Goal: Transaction & Acquisition: Purchase product/service

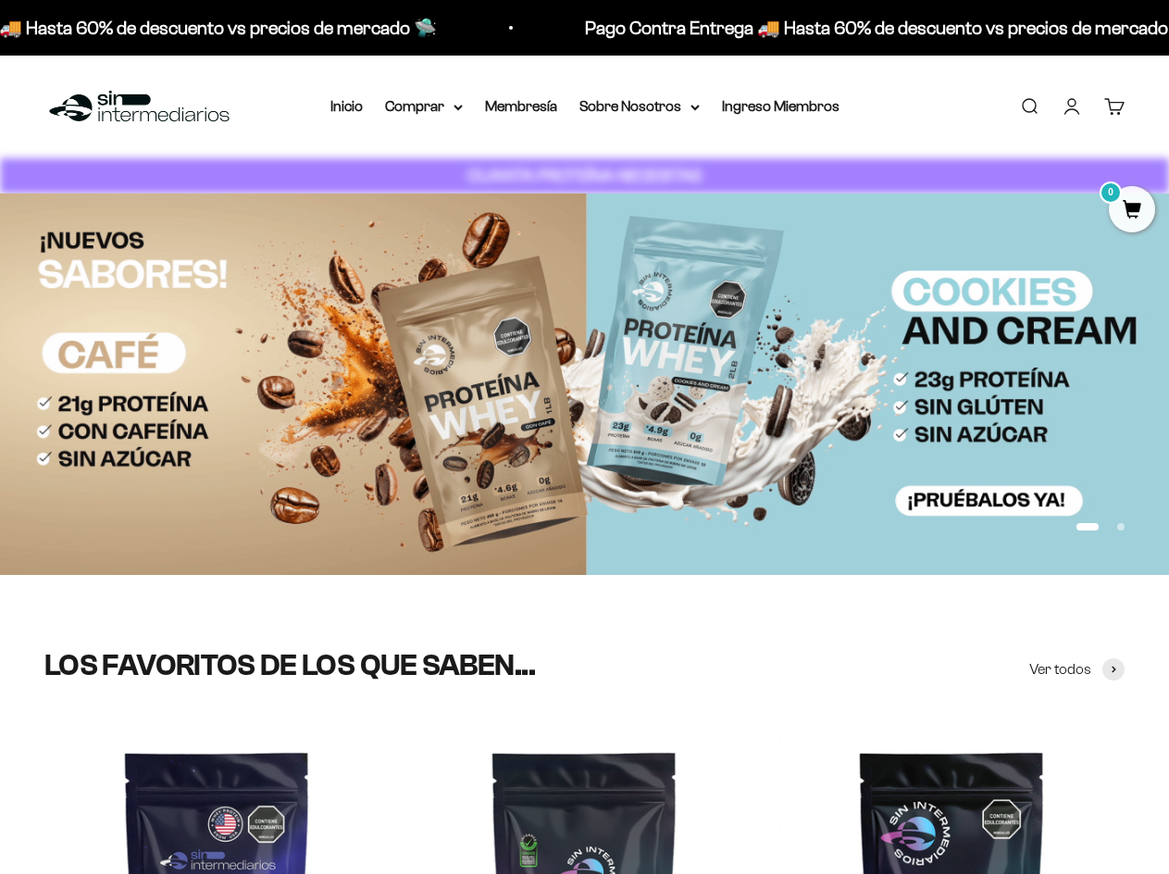
click at [1063, 96] on link "Iniciar sesión" at bounding box center [1071, 106] width 20 height 20
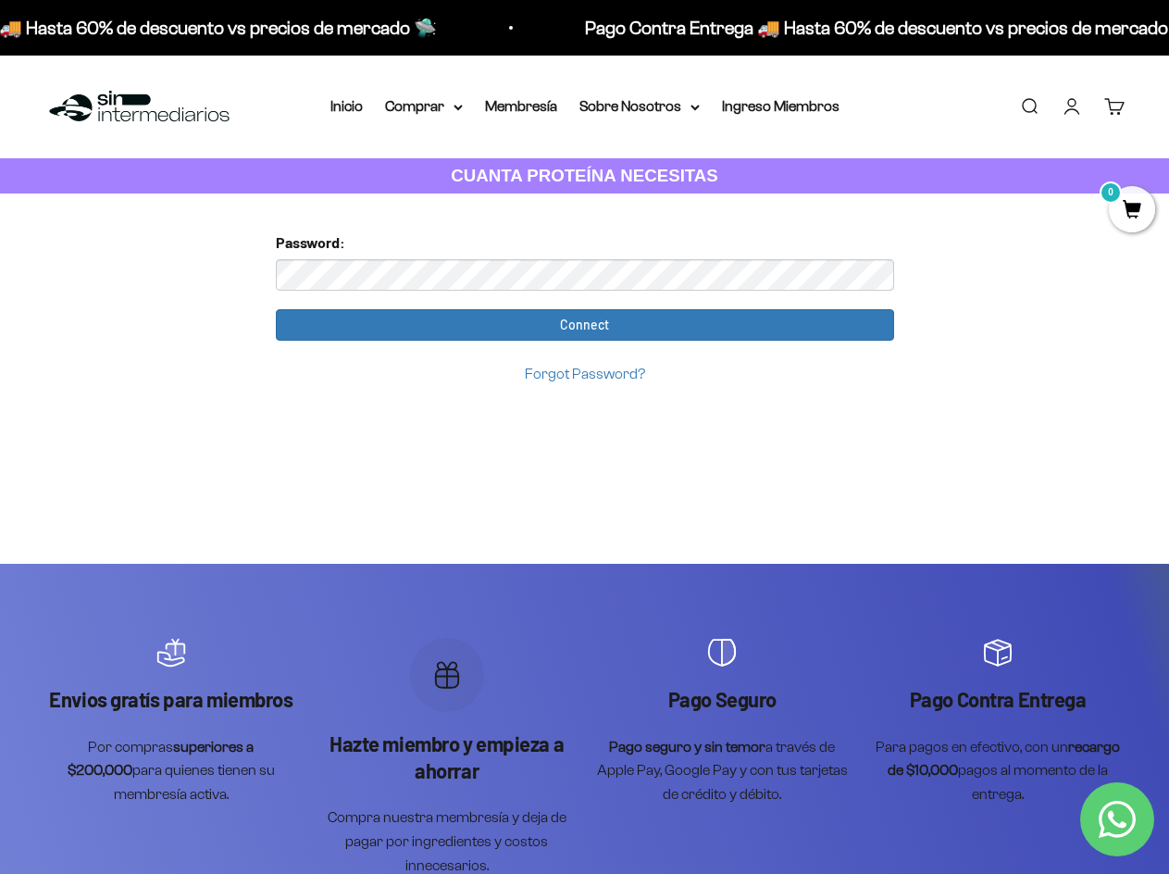
click at [276, 309] on input "Connect" at bounding box center [585, 324] width 618 height 31
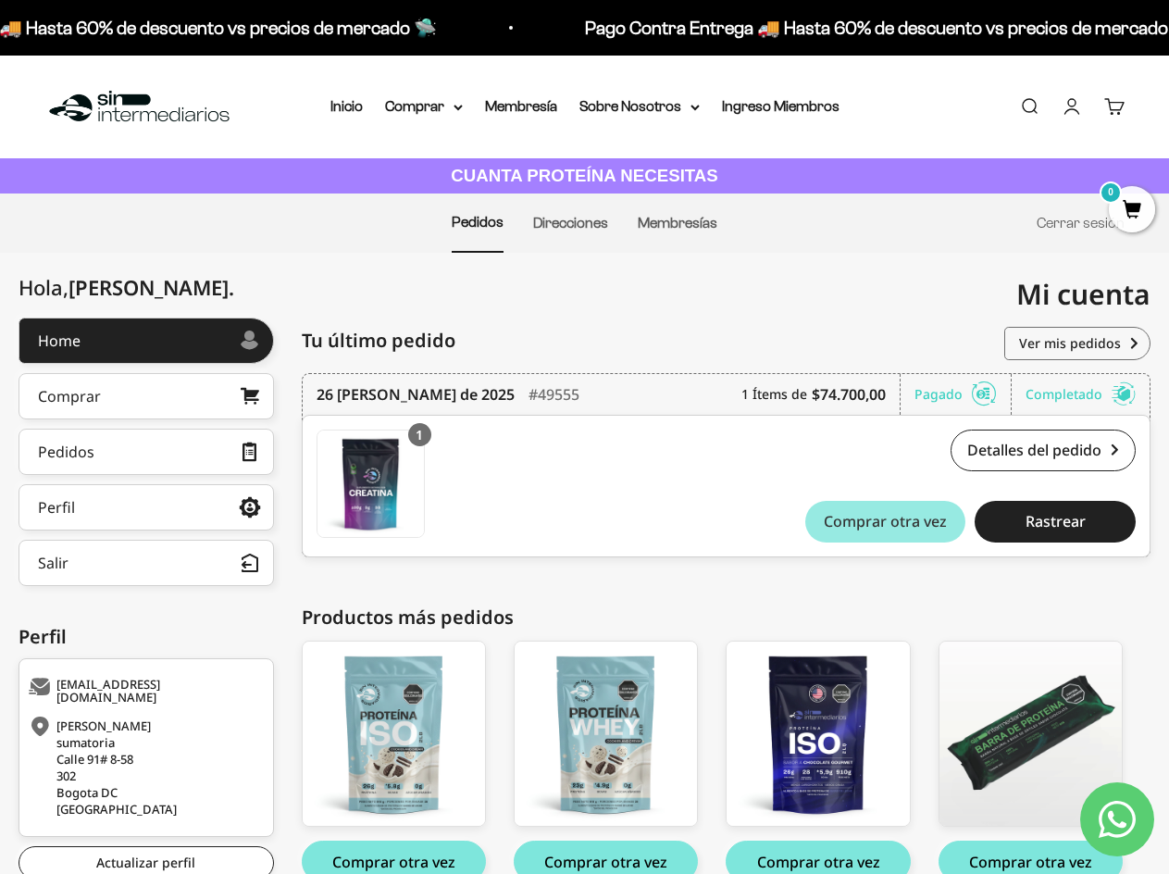
click at [840, 515] on span "Comprar otra vez" at bounding box center [885, 521] width 123 height 15
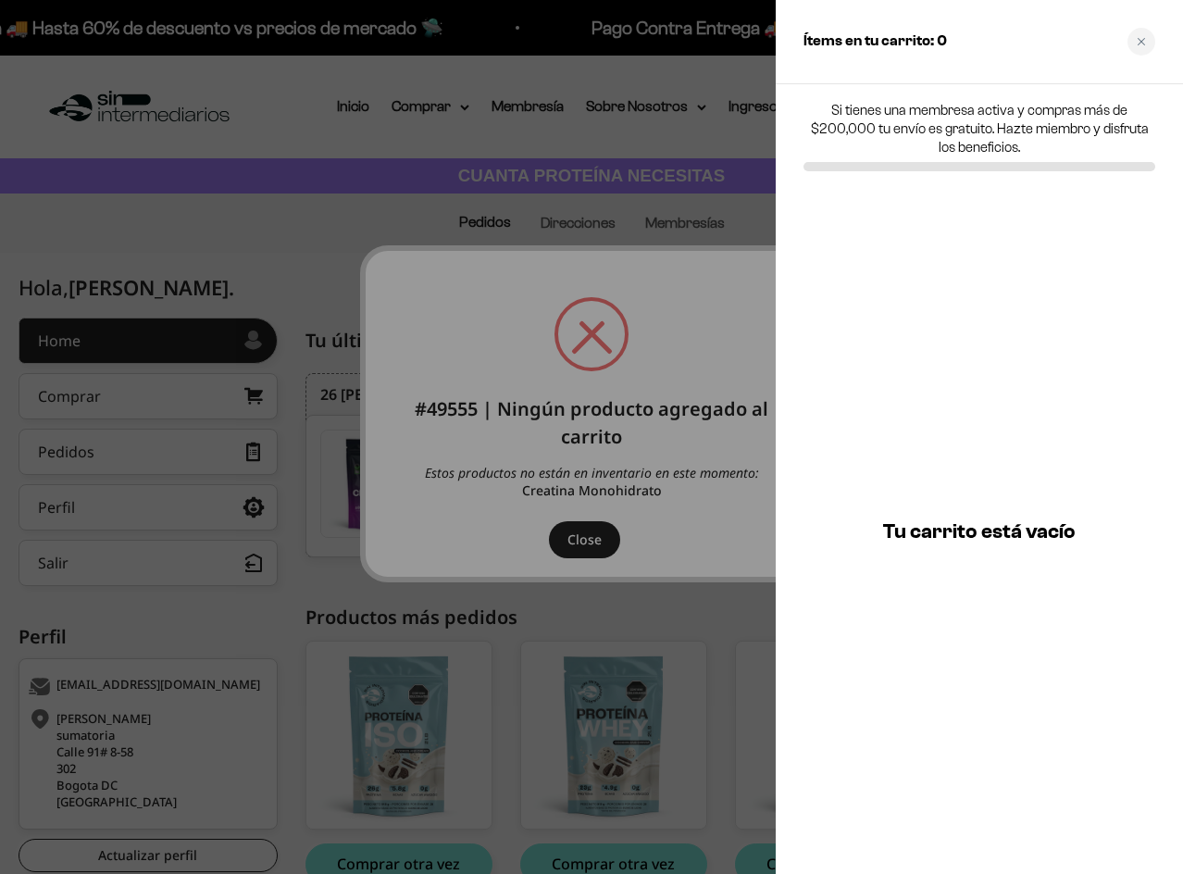
click at [559, 664] on div at bounding box center [591, 437] width 1183 height 874
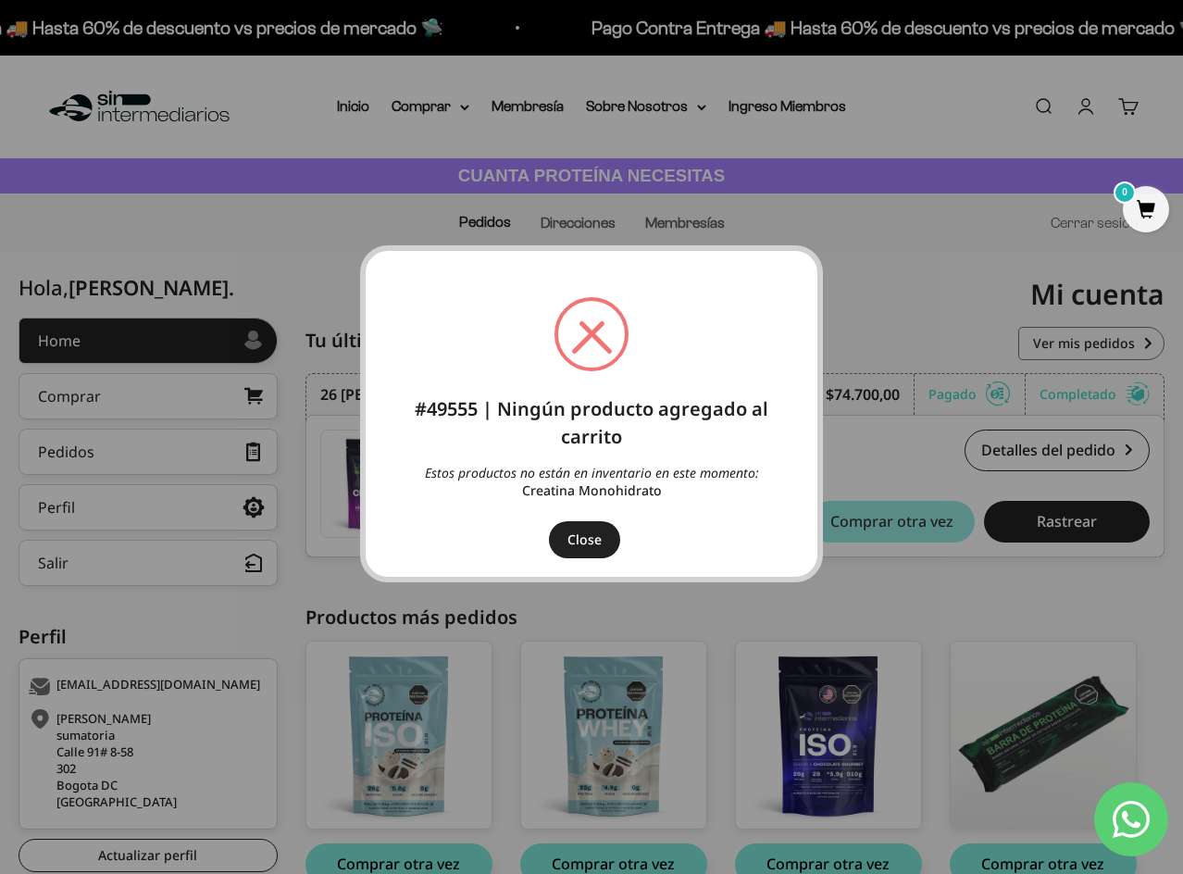
click at [600, 530] on button "Close" at bounding box center [584, 539] width 71 height 37
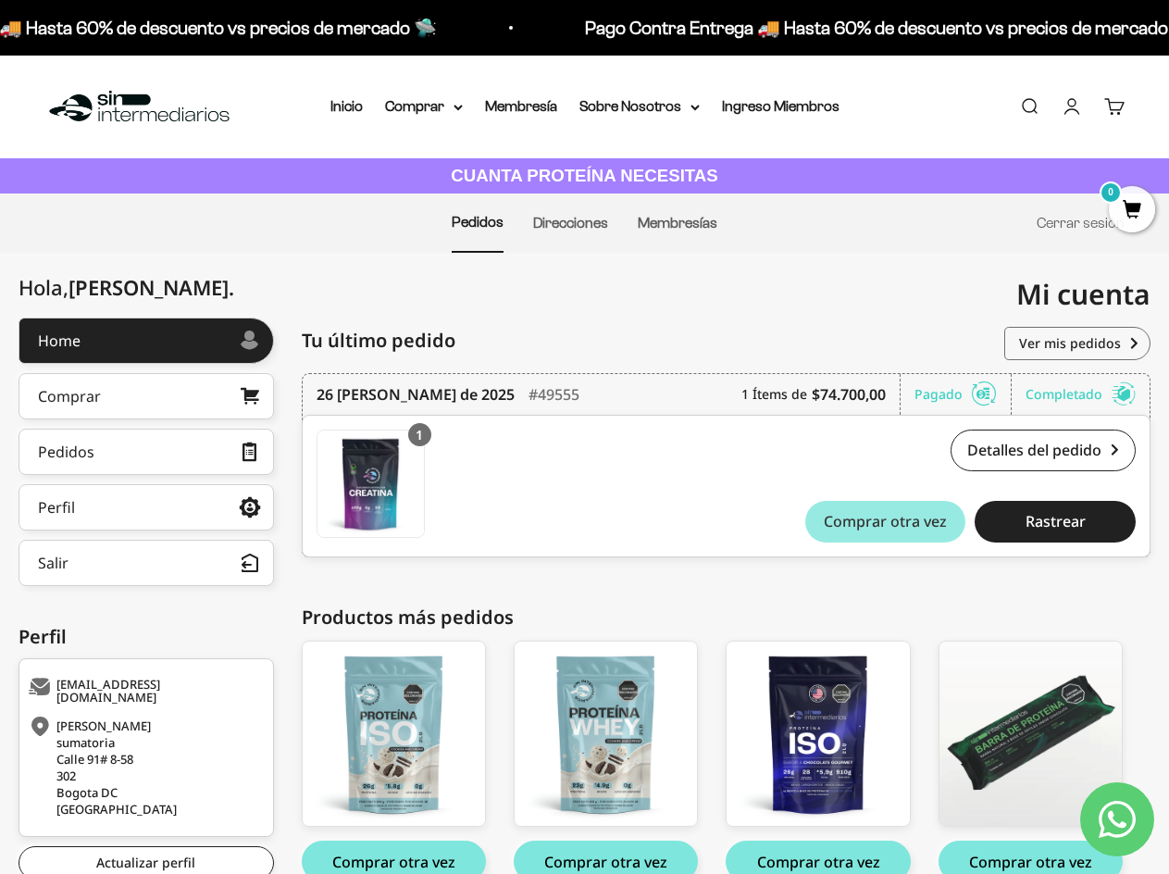
click at [880, 518] on button "Comprar otra vez" at bounding box center [885, 522] width 161 height 42
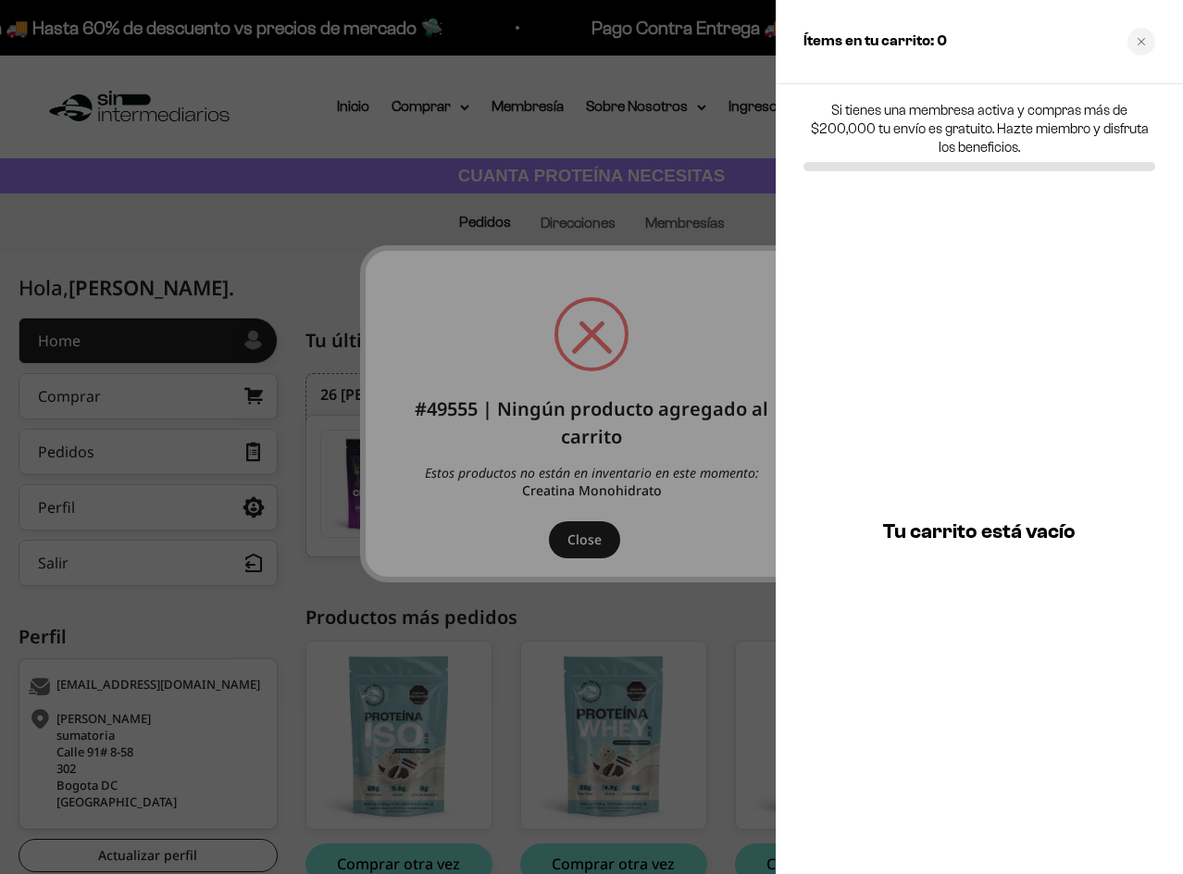
click at [599, 532] on div at bounding box center [591, 437] width 1183 height 874
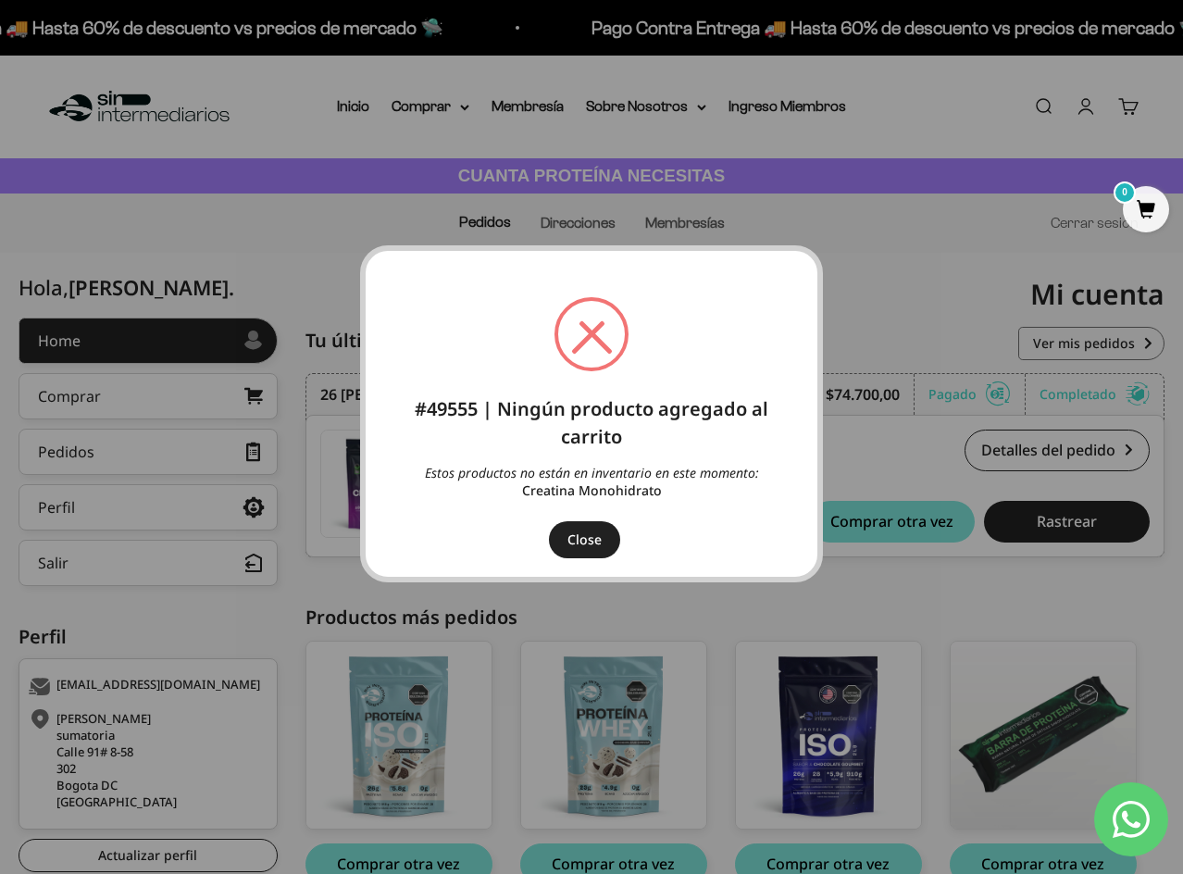
click at [599, 534] on button "Close" at bounding box center [584, 539] width 71 height 37
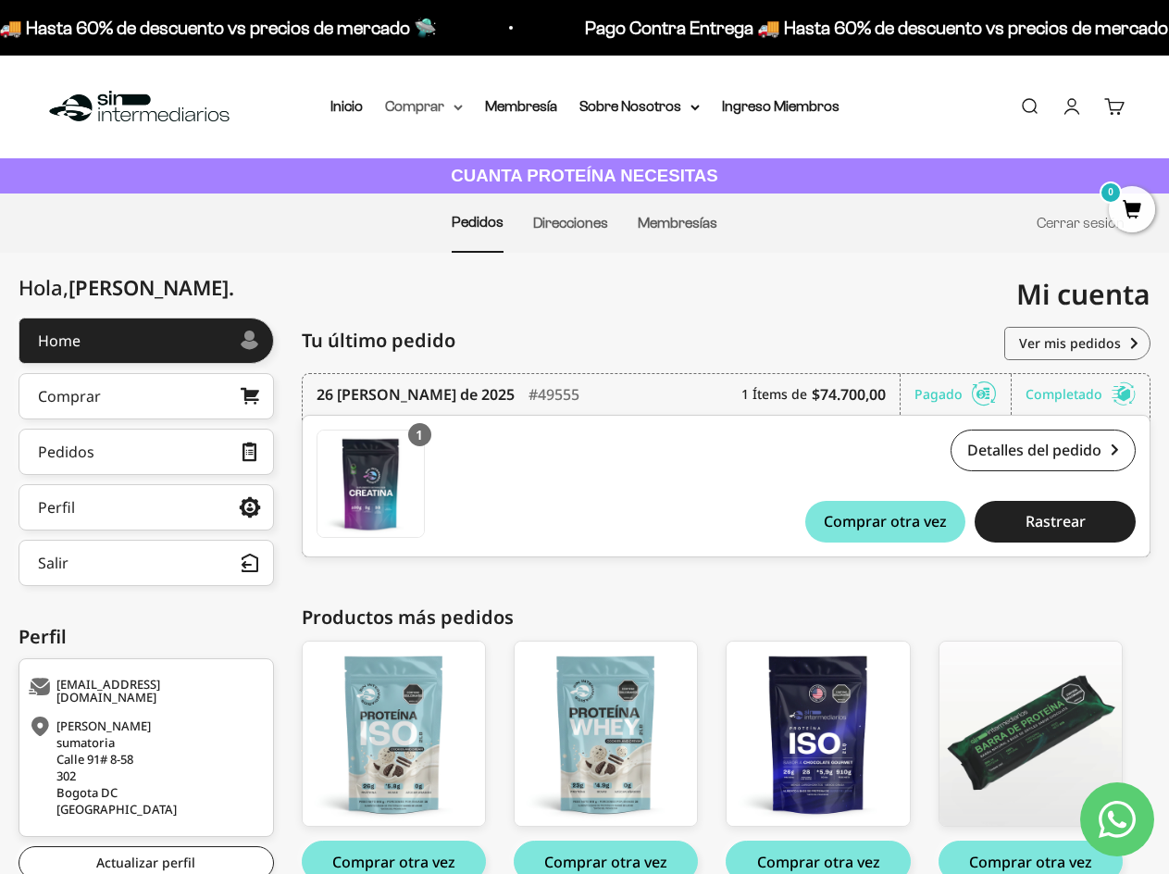
click at [416, 107] on summary "Comprar" at bounding box center [424, 106] width 78 height 24
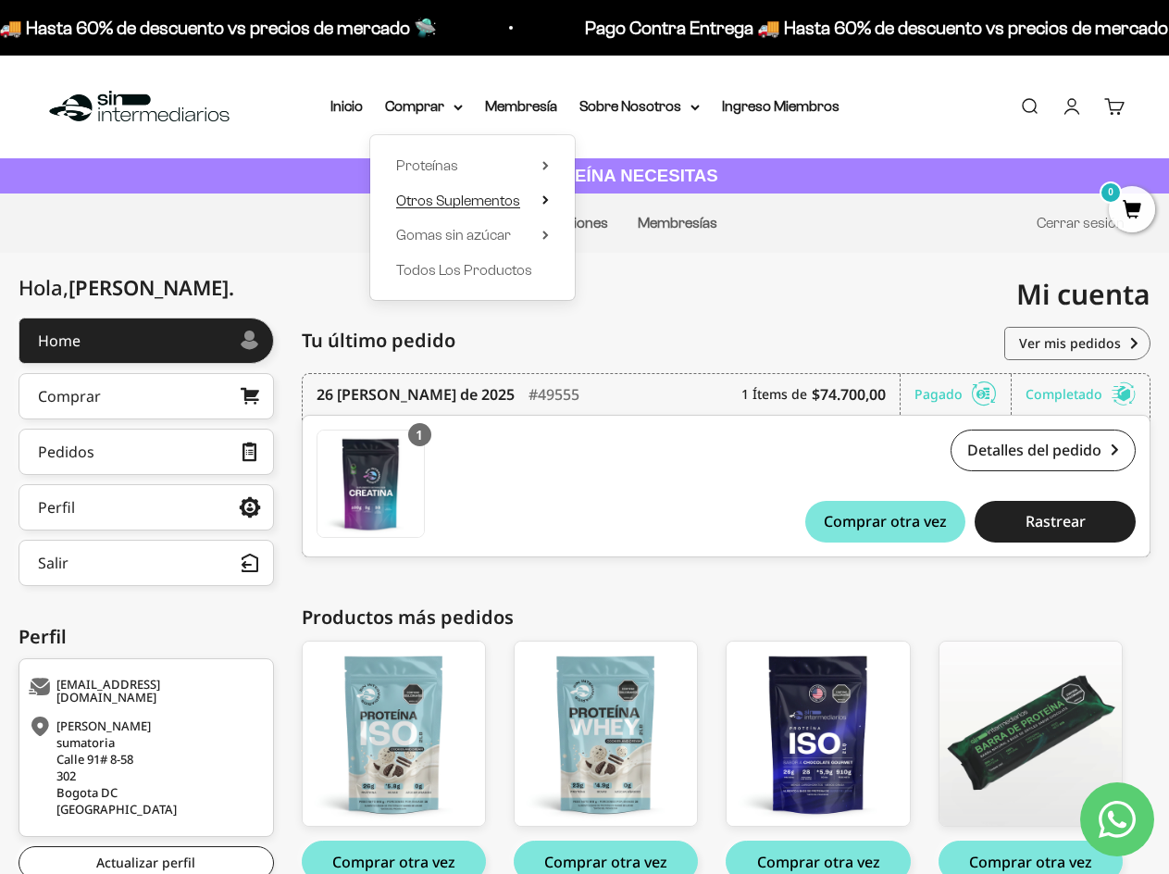
click at [442, 204] on span "Otros Suplementos" at bounding box center [458, 200] width 124 height 16
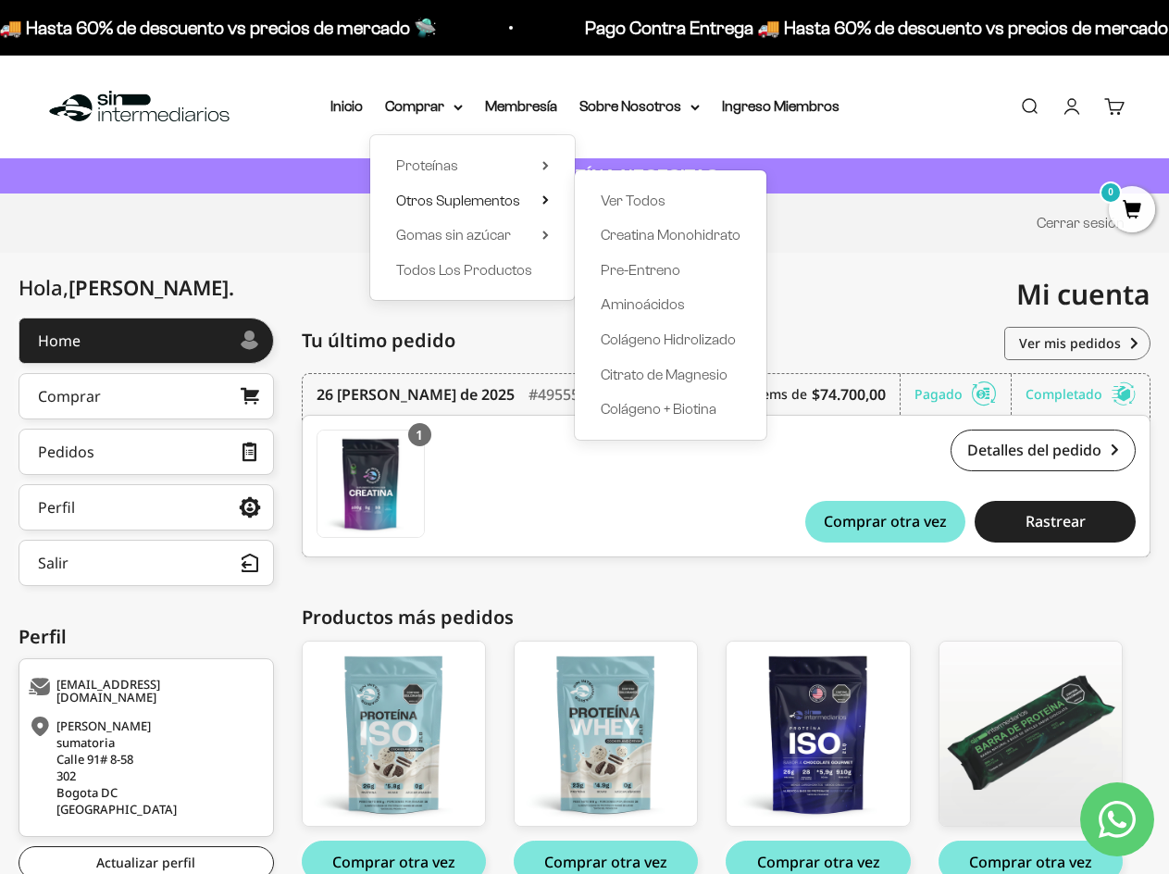
drag, startPoint x: 580, startPoint y: 209, endPoint x: 598, endPoint y: 209, distance: 17.6
click at [588, 209] on div "Ver Todos Creatina Monohidrato Pre-Entreno Aminoácidos Colágeno Hidrolizado Cit…" at bounding box center [671, 304] width 192 height 269
click at [610, 202] on span "Ver Todos" at bounding box center [633, 200] width 65 height 16
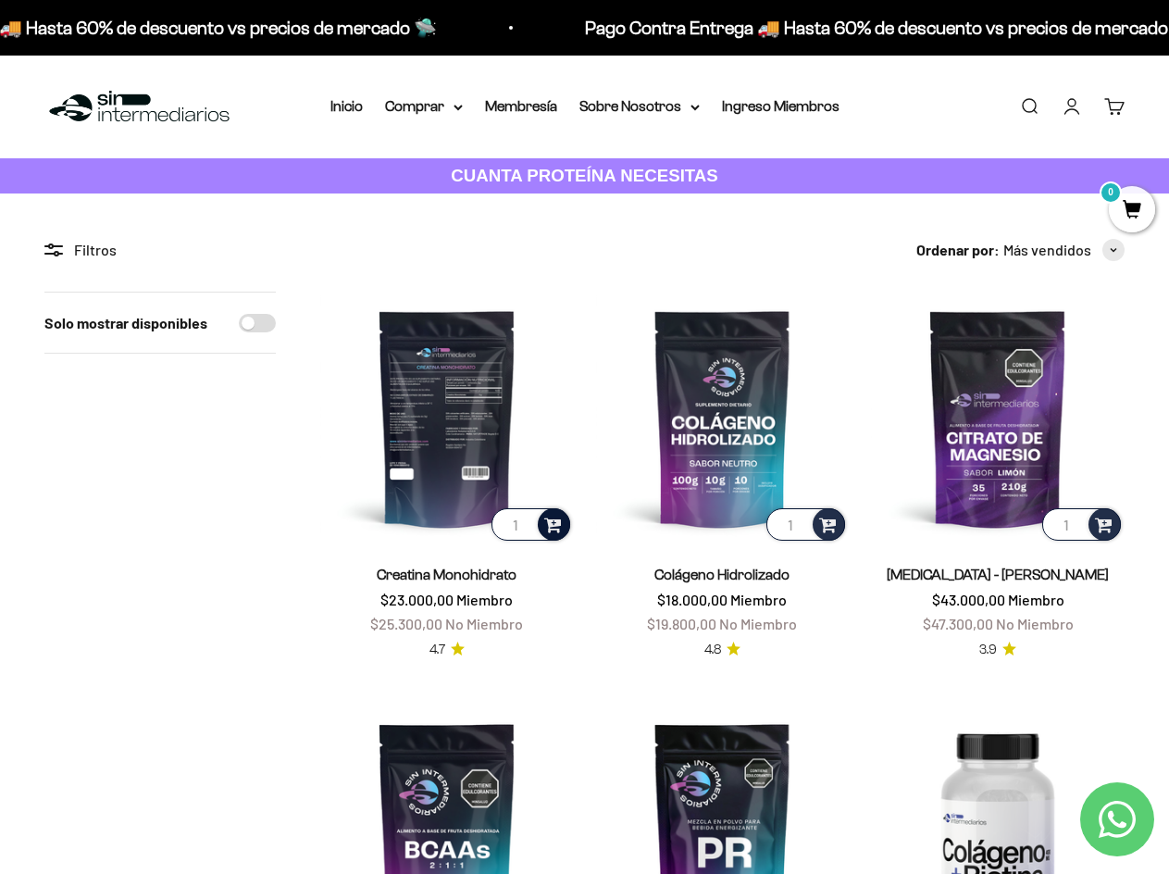
click at [552, 536] on div at bounding box center [554, 524] width 32 height 32
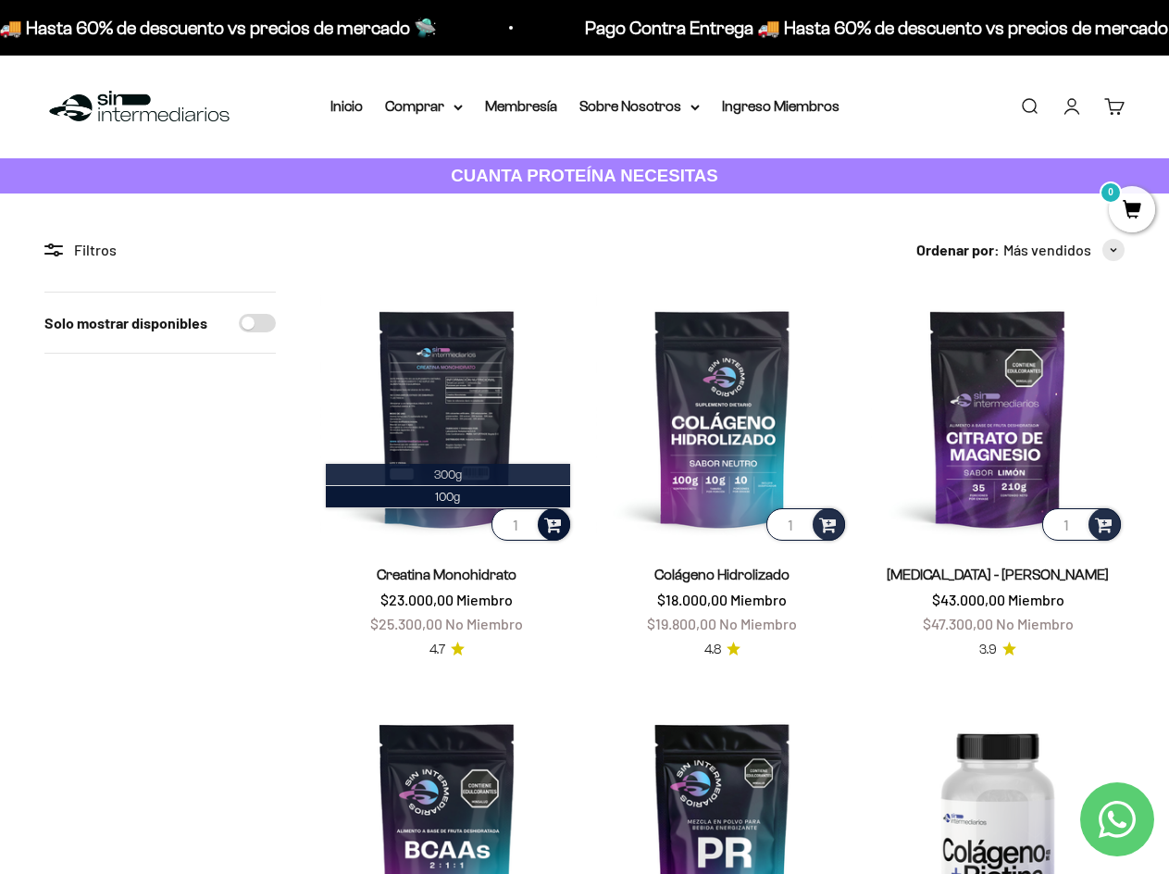
click at [438, 481] on span "300g" at bounding box center [448, 474] width 28 height 14
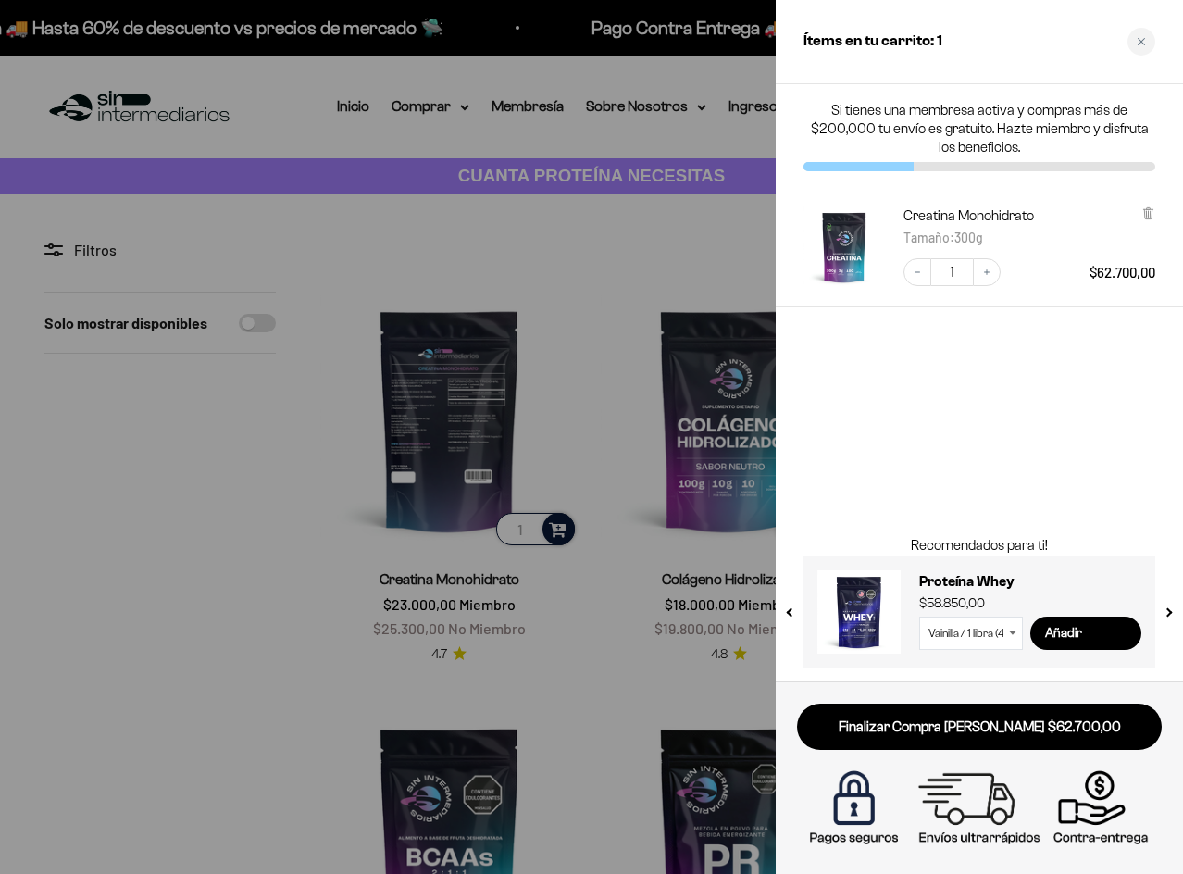
click at [259, 431] on div at bounding box center [591, 437] width 1183 height 874
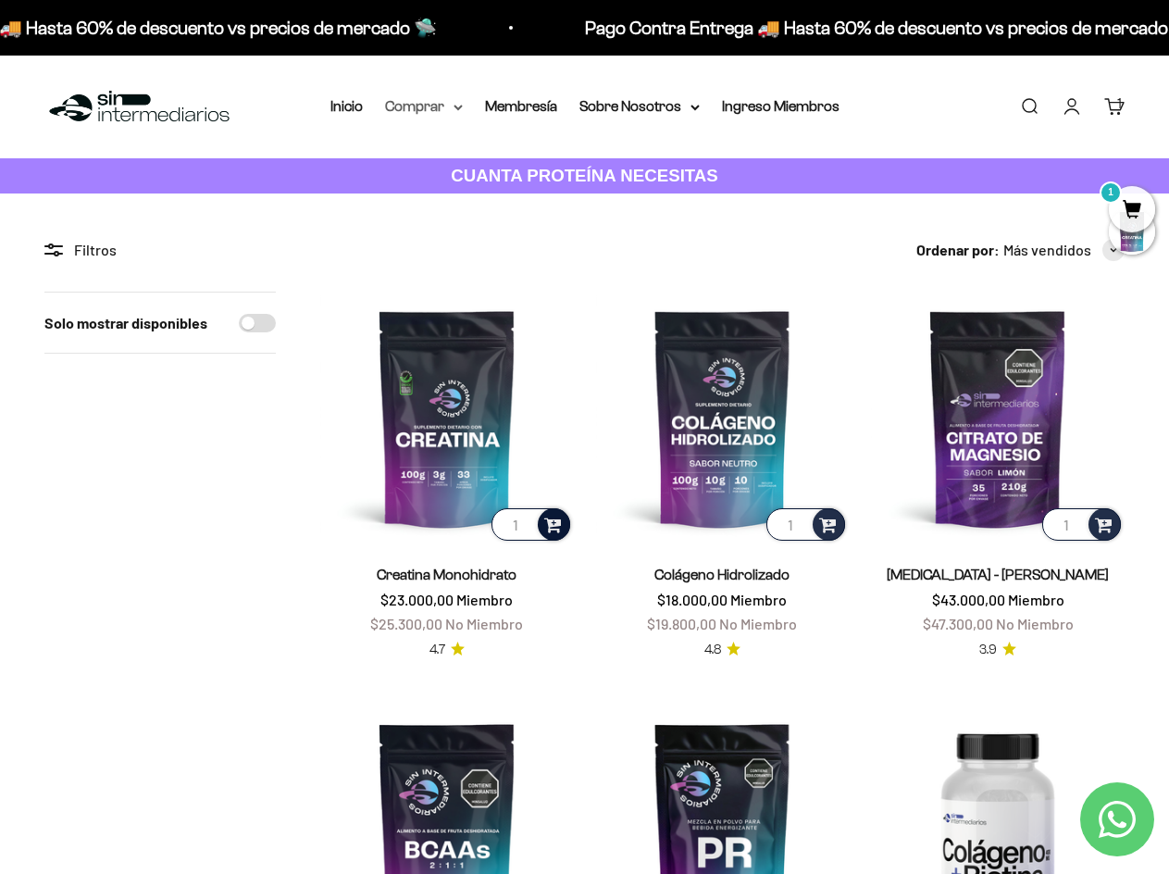
click at [418, 115] on summary "Comprar" at bounding box center [424, 106] width 78 height 24
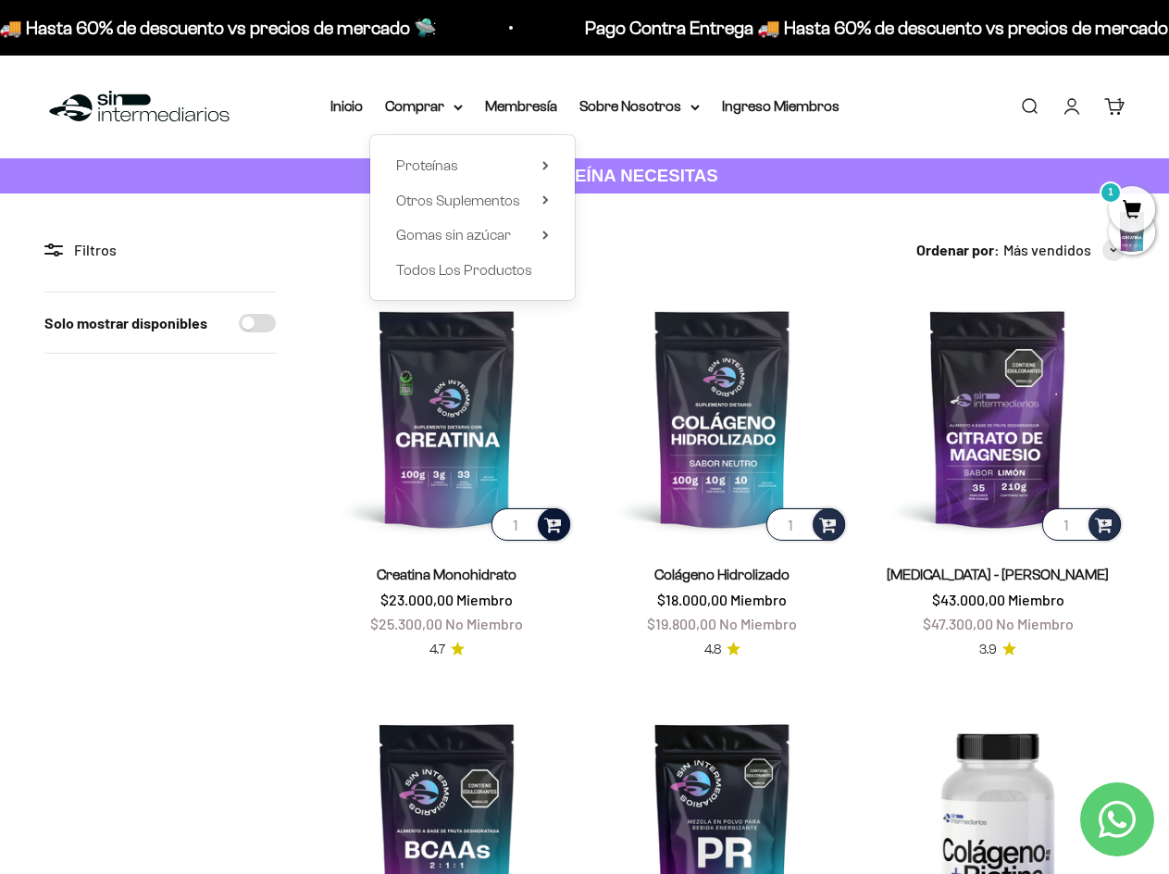
click at [460, 282] on div "Proteínas Ver Todos Whey Iso Vegan" at bounding box center [472, 217] width 205 height 165
click at [465, 272] on span "Todos Los Productos" at bounding box center [464, 270] width 136 height 16
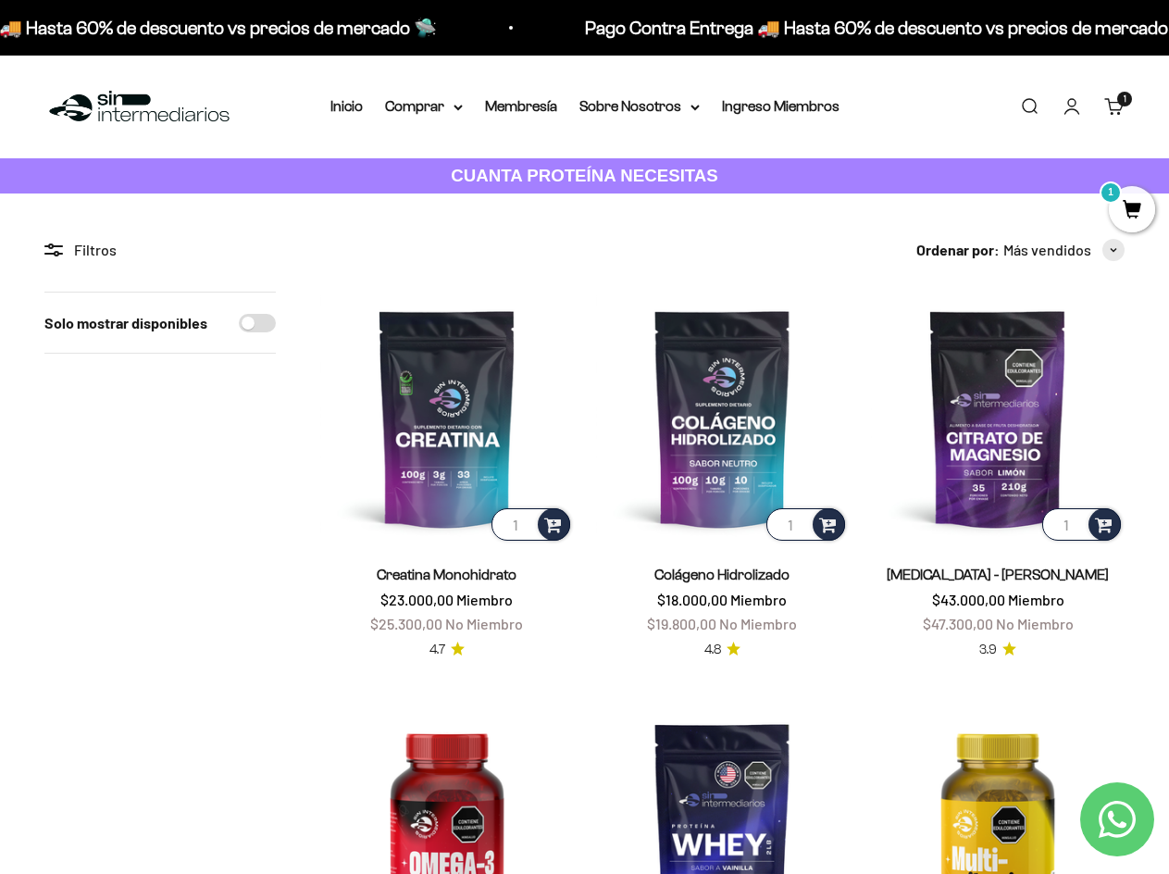
click at [1116, 195] on mark "1" at bounding box center [1110, 192] width 22 height 22
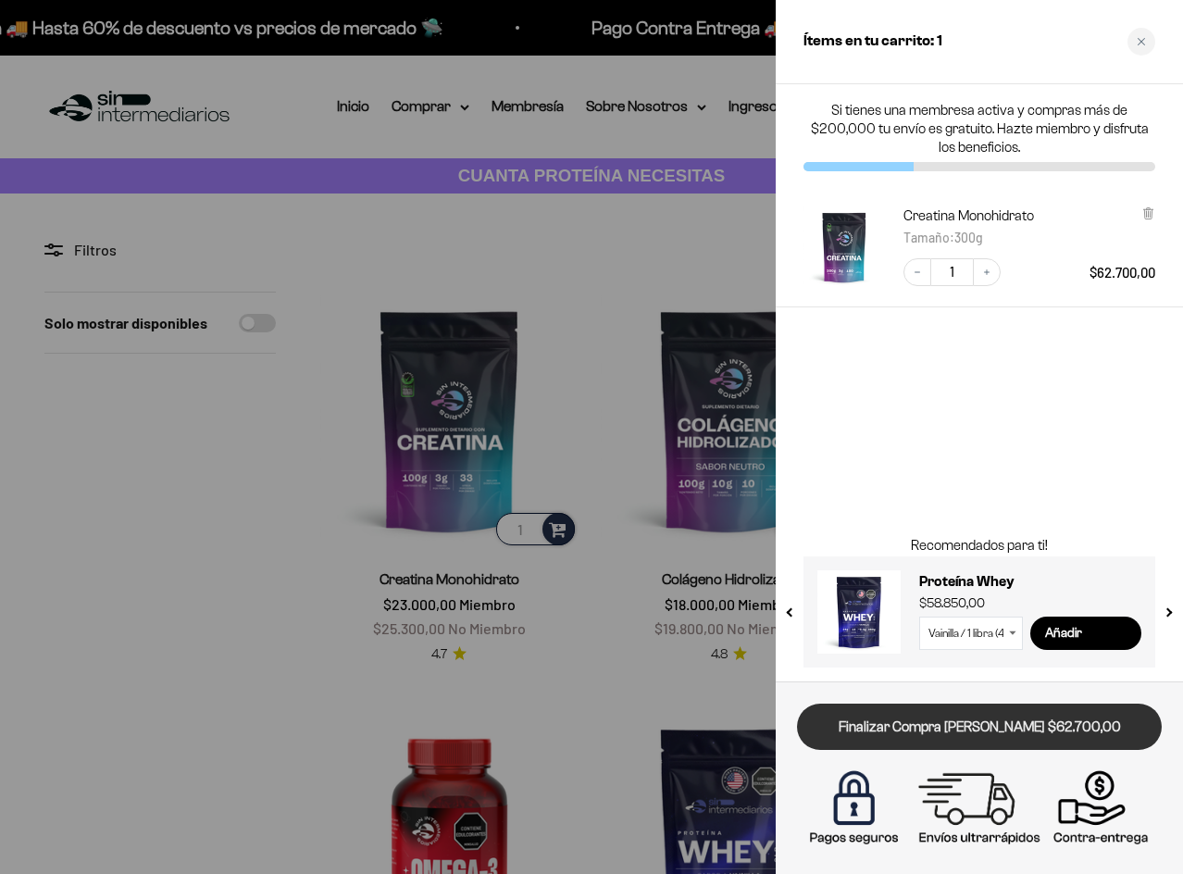
click at [962, 716] on link "Finalizar Compra [PERSON_NAME] $62.700,00" at bounding box center [979, 726] width 365 height 47
